Goal: Find specific page/section: Locate a particular part of the current website

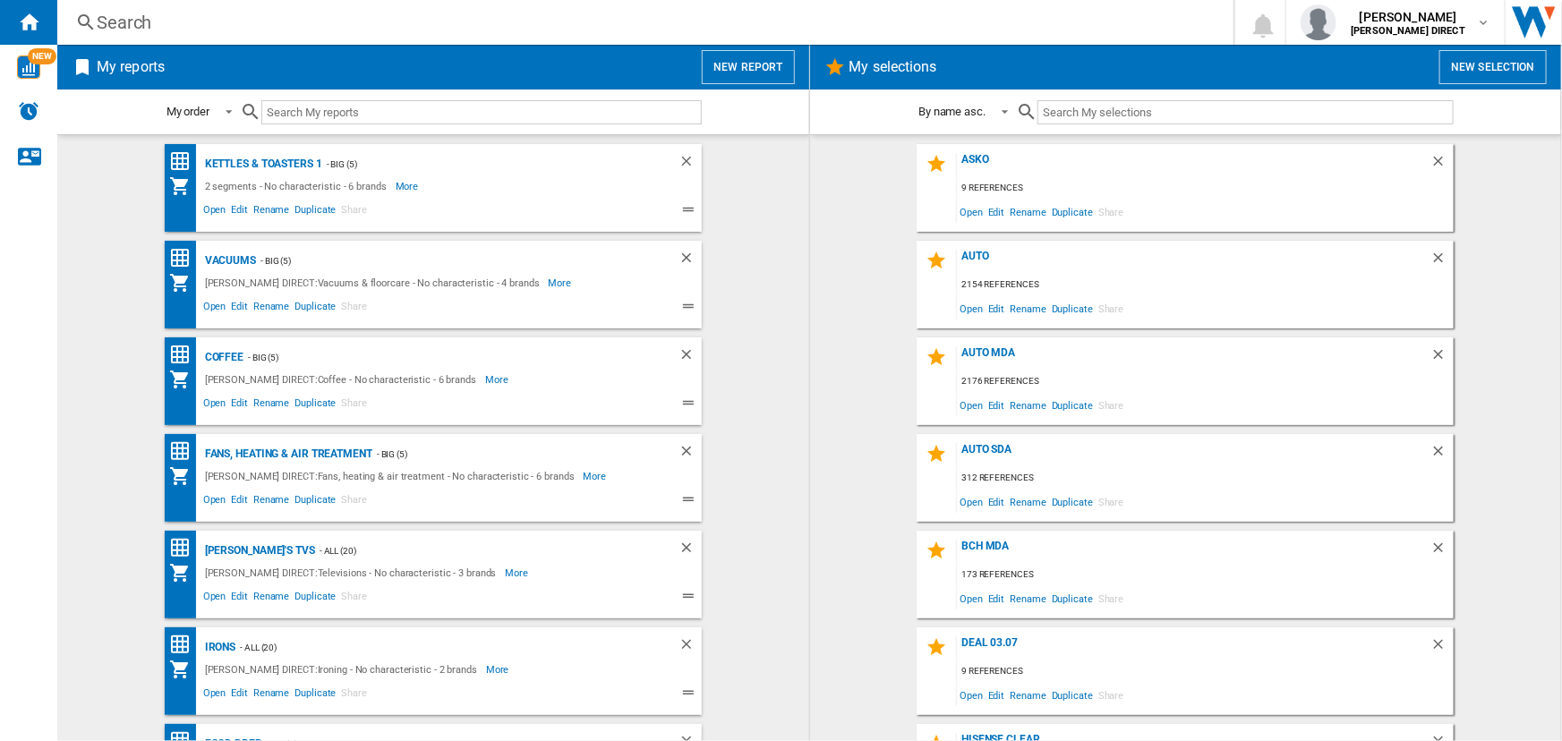
click at [792, 21] on div "Search" at bounding box center [642, 22] width 1090 height 25
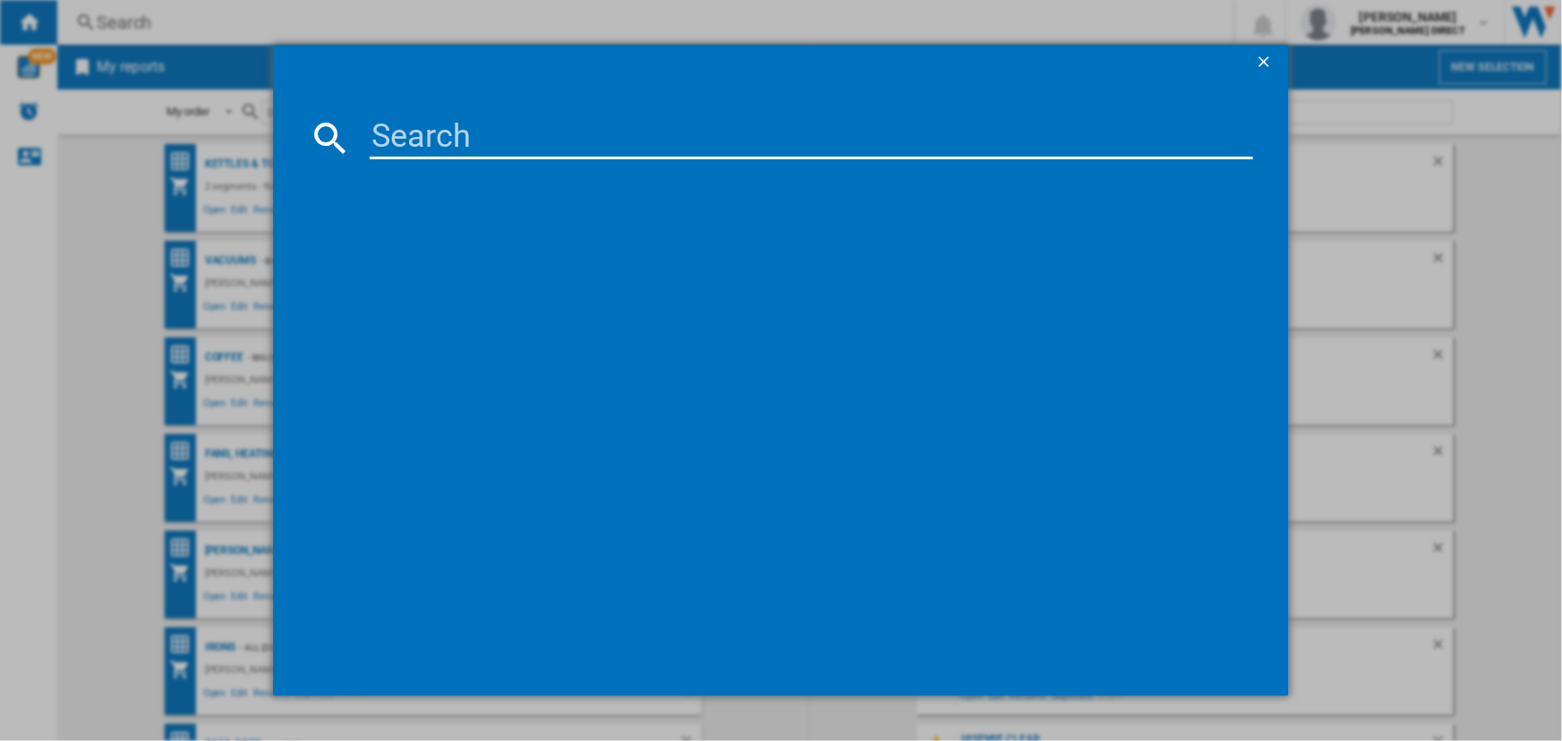
click at [416, 146] on input at bounding box center [811, 137] width 882 height 43
paste input "F4Y513GBLN1"
type input "F4Y513GBLN1"
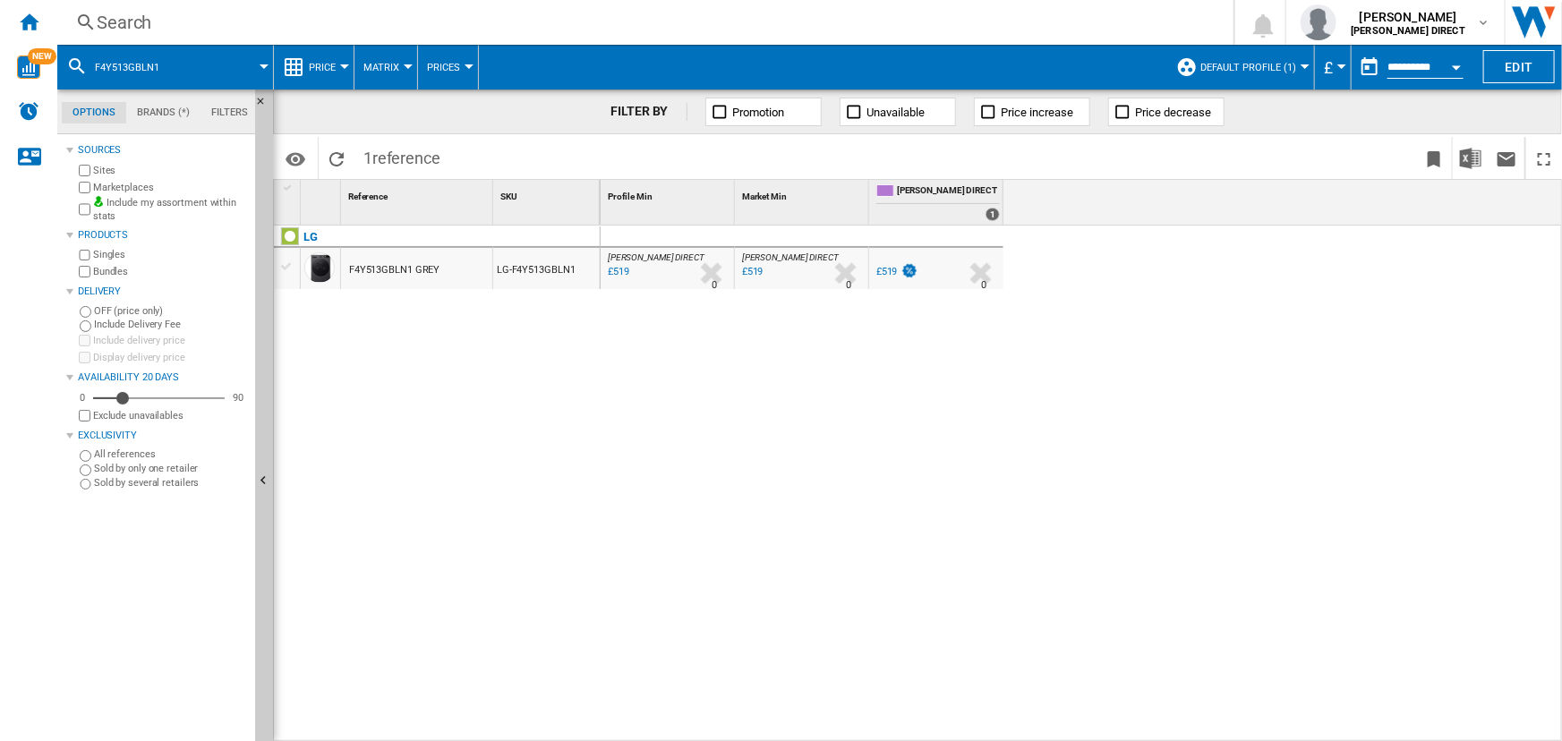
click at [1255, 72] on span "Default profile (1)" at bounding box center [1248, 68] width 96 height 12
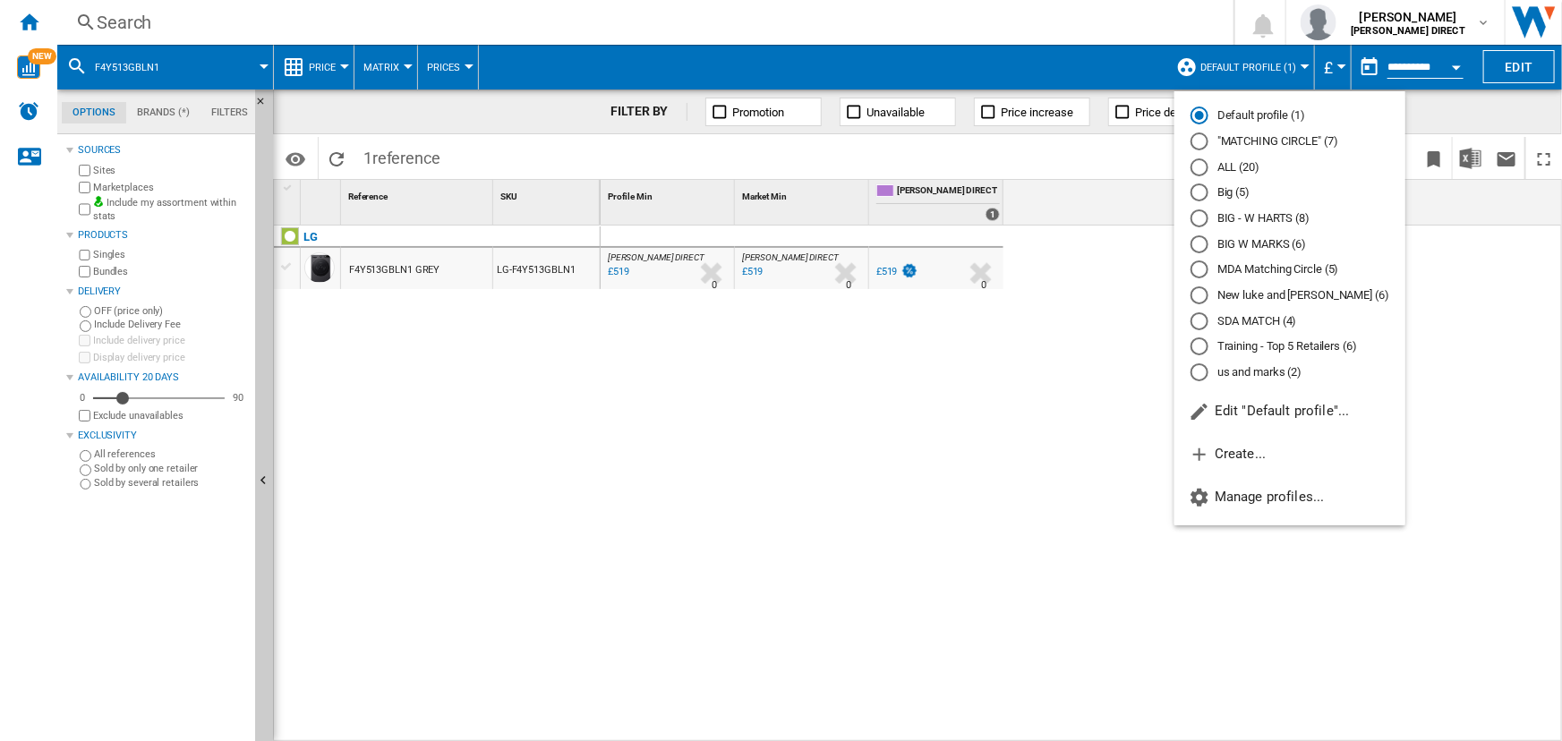
click at [1248, 138] on md-radio-button ""MATCHING CIRCLE" (7)" at bounding box center [1289, 141] width 199 height 17
